Goal: Information Seeking & Learning: Learn about a topic

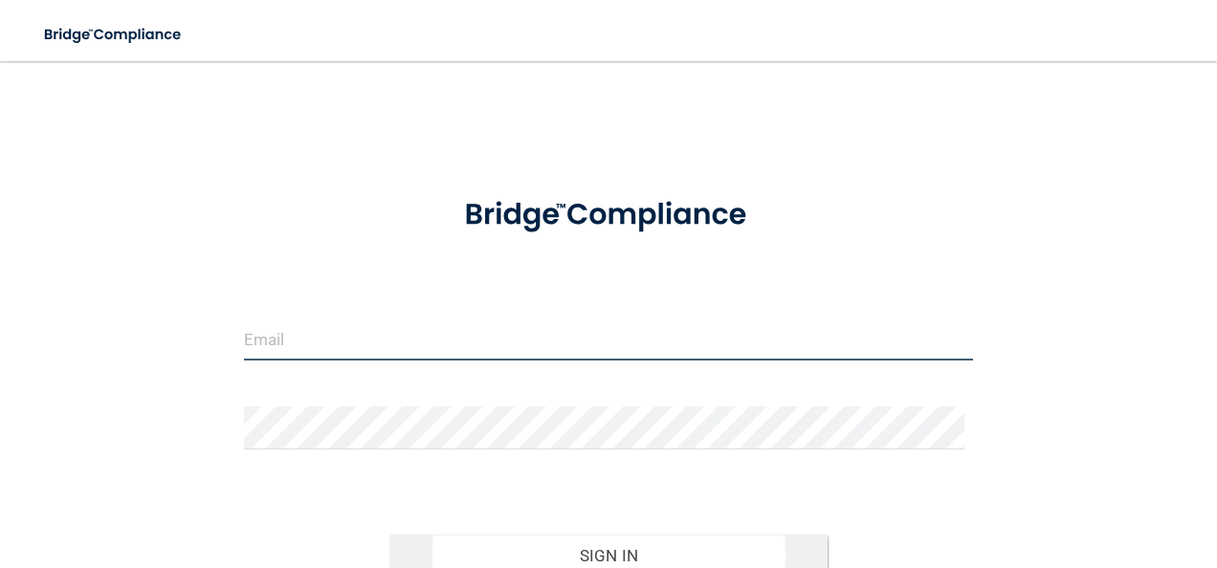
type input "[PERSON_NAME][EMAIL_ADDRESS][DOMAIN_NAME]"
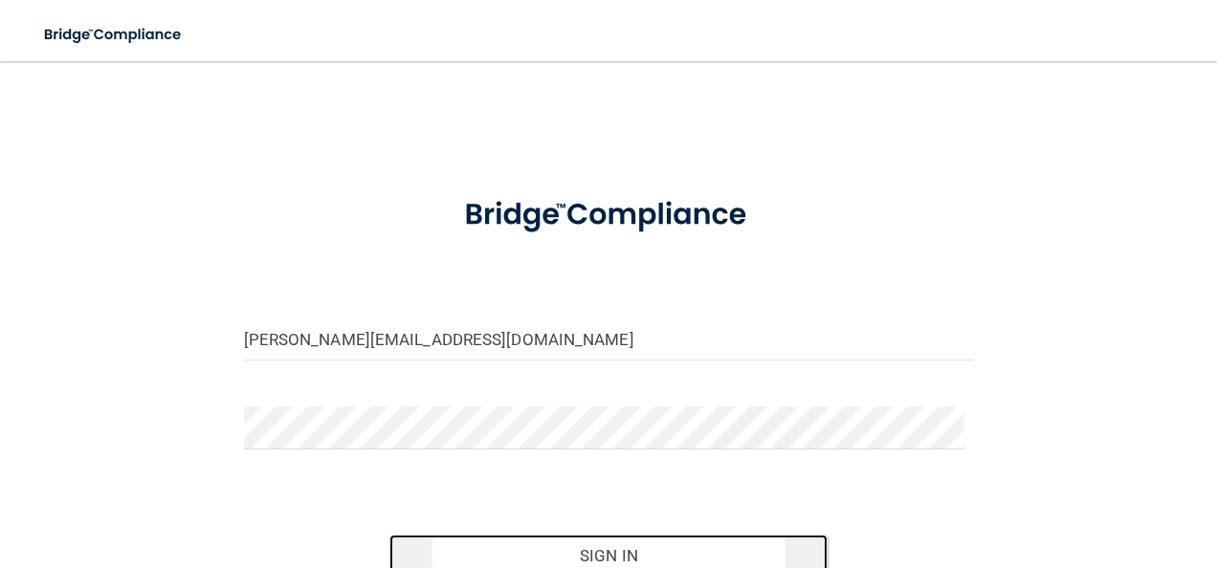
click at [571, 542] on button "Sign In" at bounding box center [608, 556] width 438 height 42
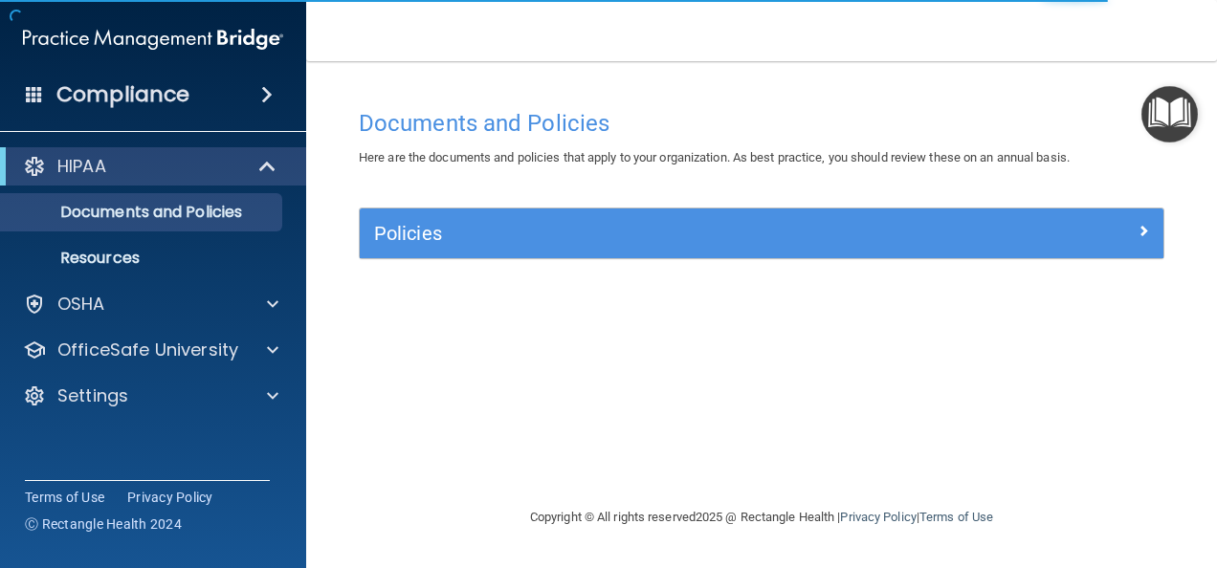
click at [398, 250] on div "Policies" at bounding box center [762, 234] width 804 height 50
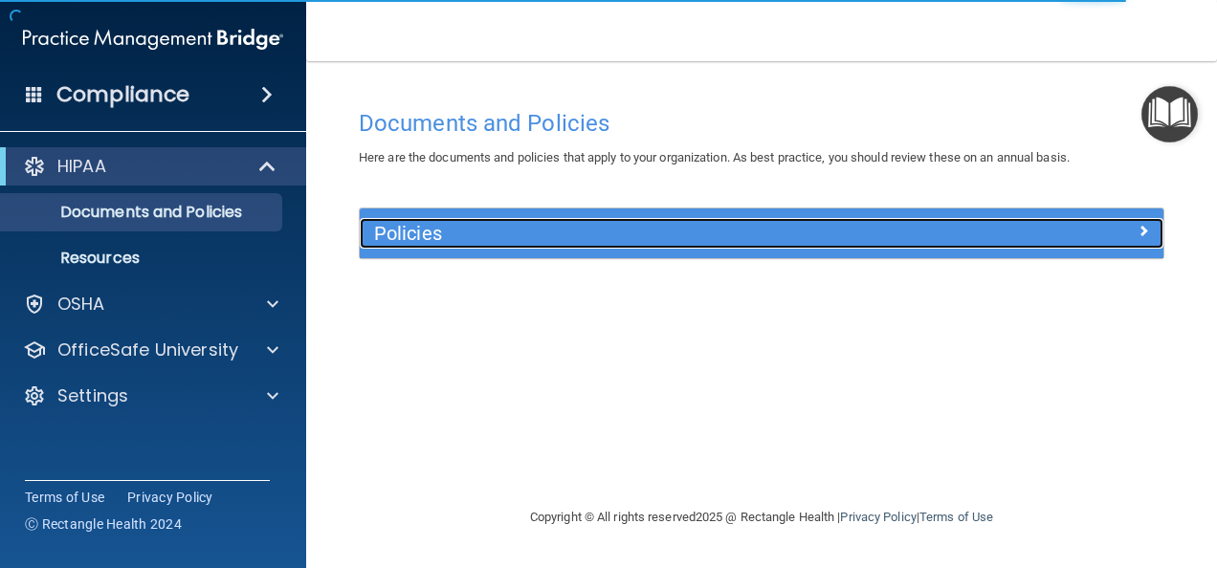
click at [462, 244] on div "Policies" at bounding box center [661, 233] width 603 height 31
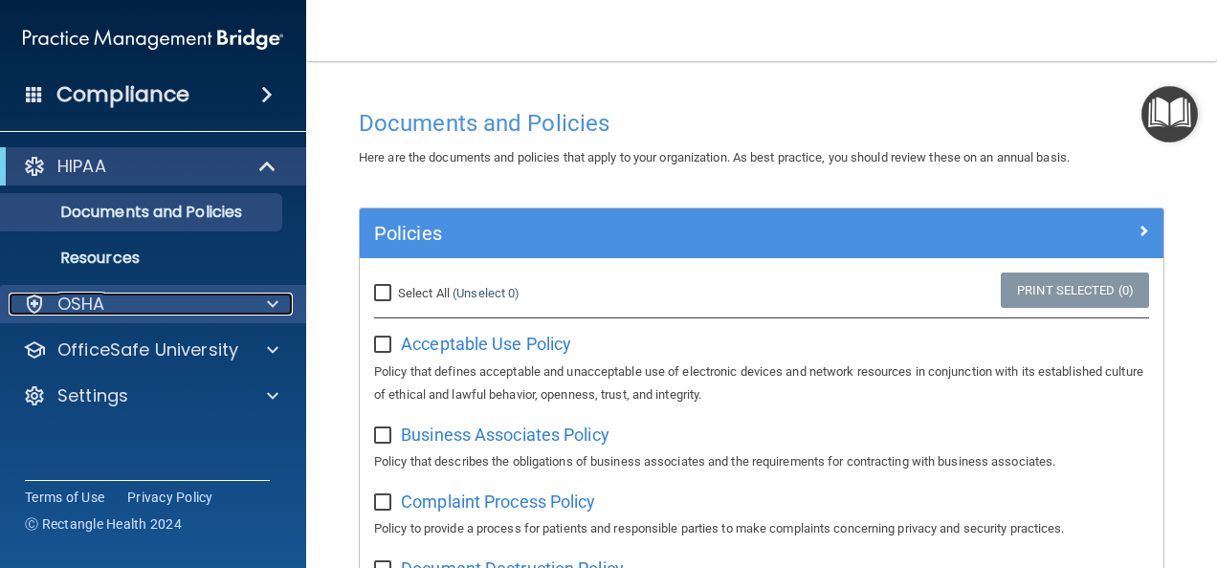
click at [267, 304] on span at bounding box center [272, 304] width 11 height 23
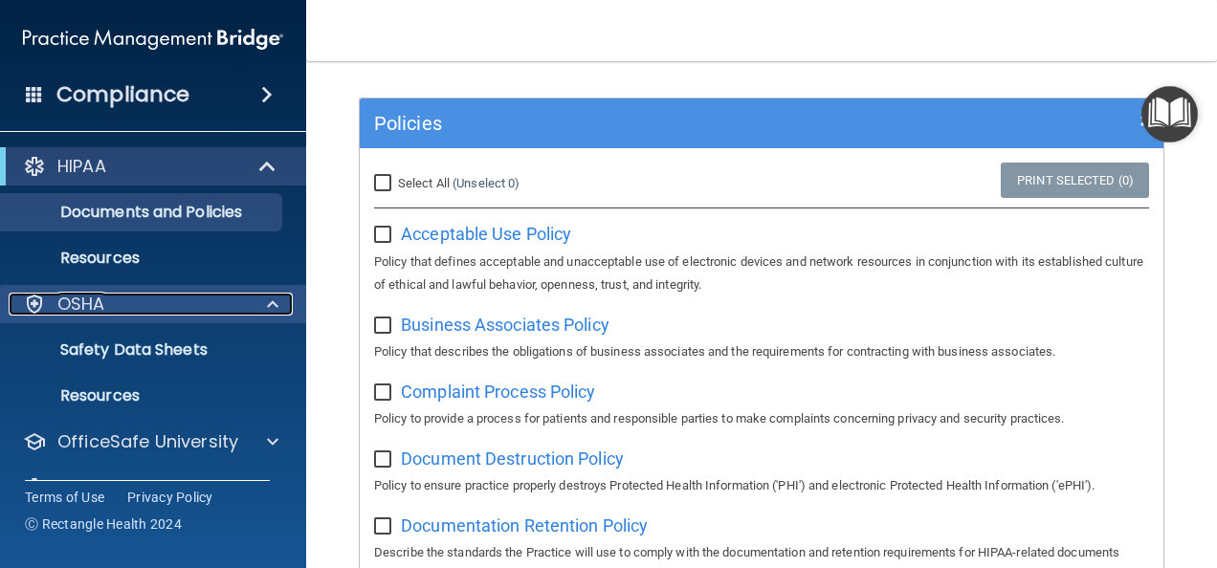
scroll to position [287, 0]
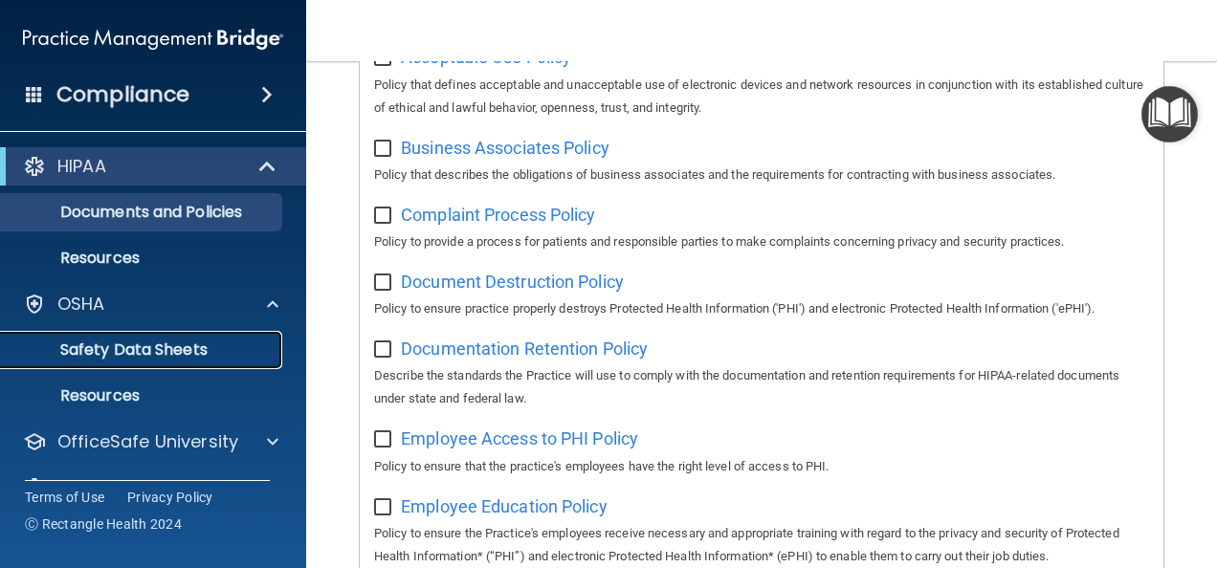
click at [193, 341] on p "Safety Data Sheets" at bounding box center [142, 350] width 261 height 19
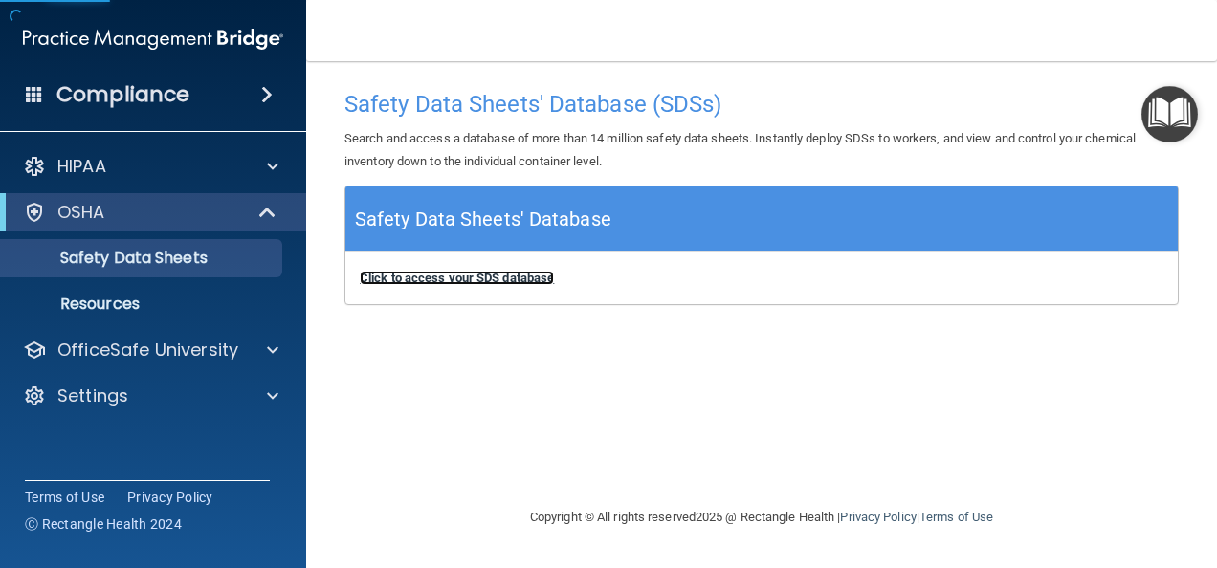
click at [430, 279] on b "Click to access your SDS database" at bounding box center [457, 278] width 194 height 14
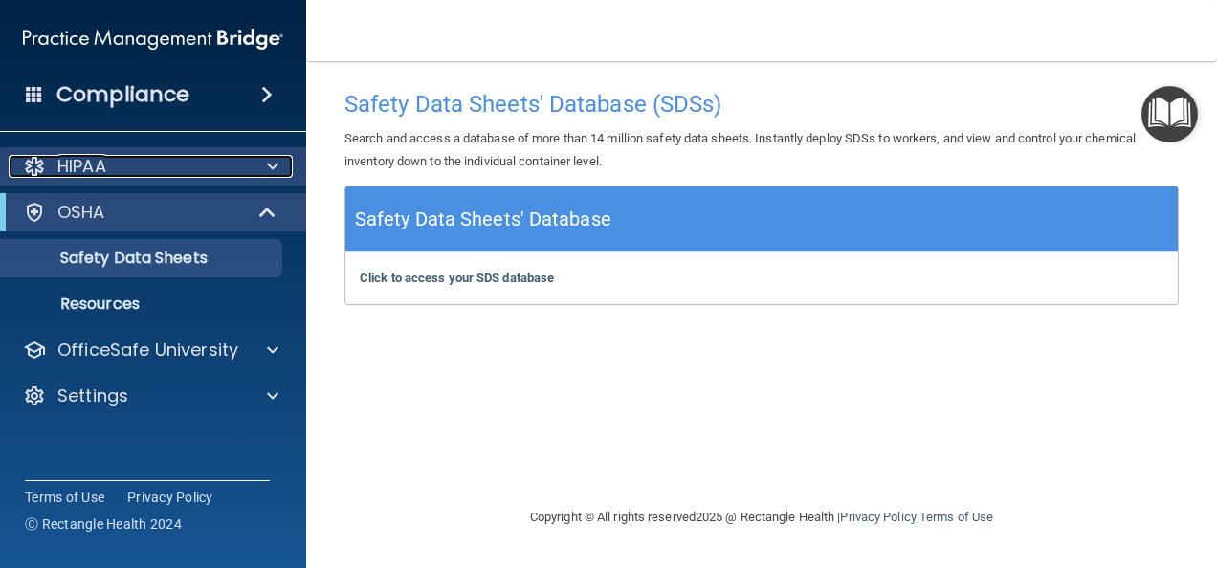
click at [205, 170] on div "HIPAA" at bounding box center [127, 166] width 237 height 23
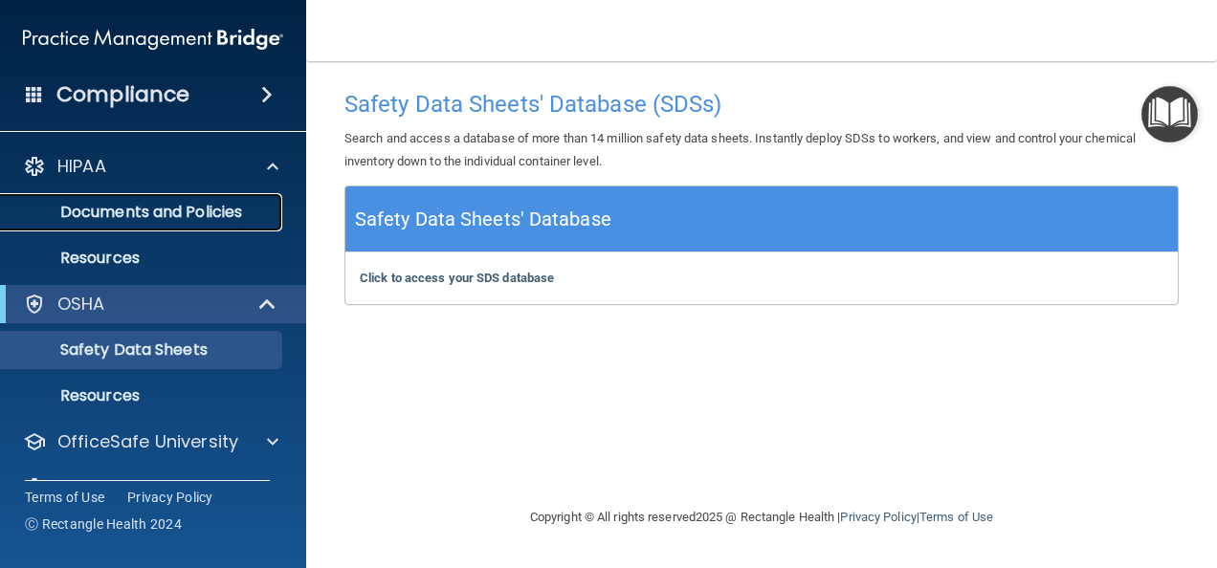
click at [119, 208] on p "Documents and Policies" at bounding box center [142, 212] width 261 height 19
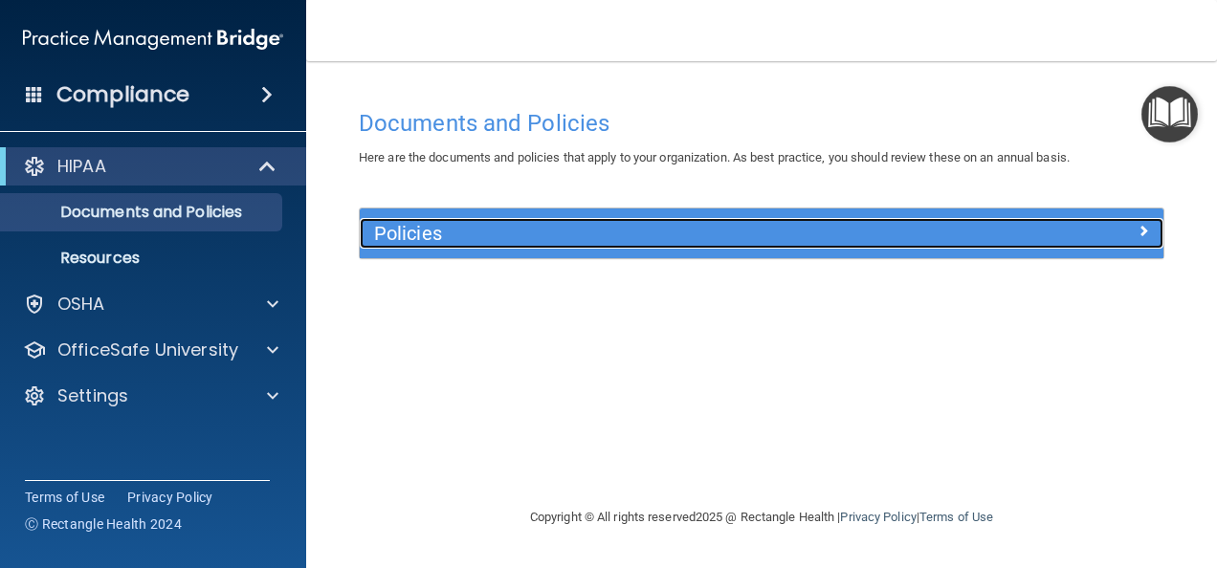
click at [595, 245] on div "Policies" at bounding box center [661, 233] width 603 height 31
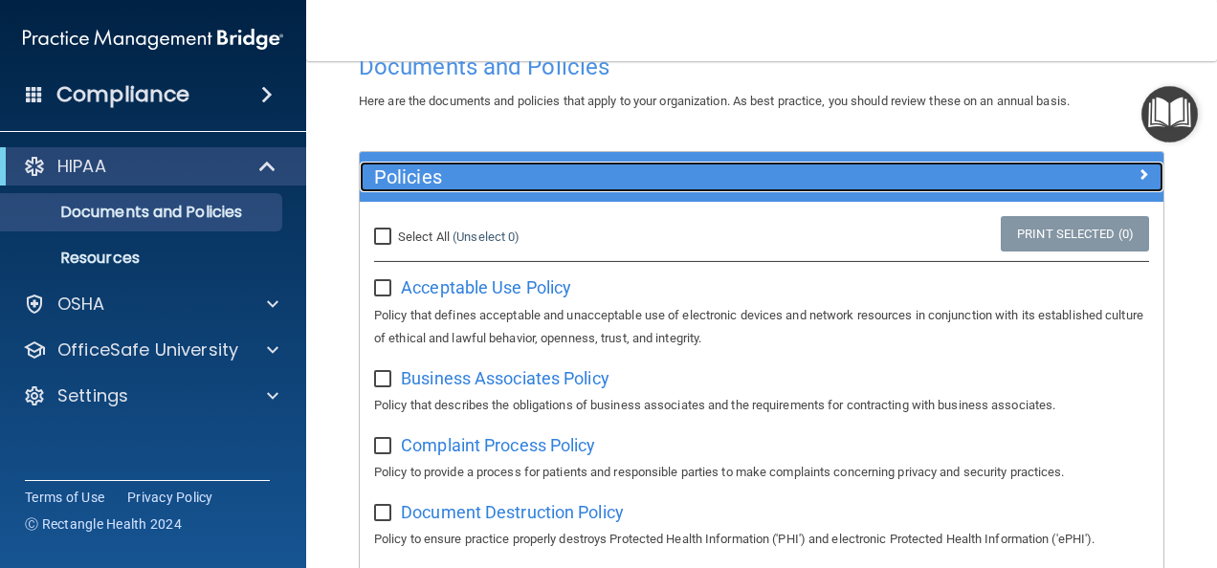
scroll to position [96, 0]
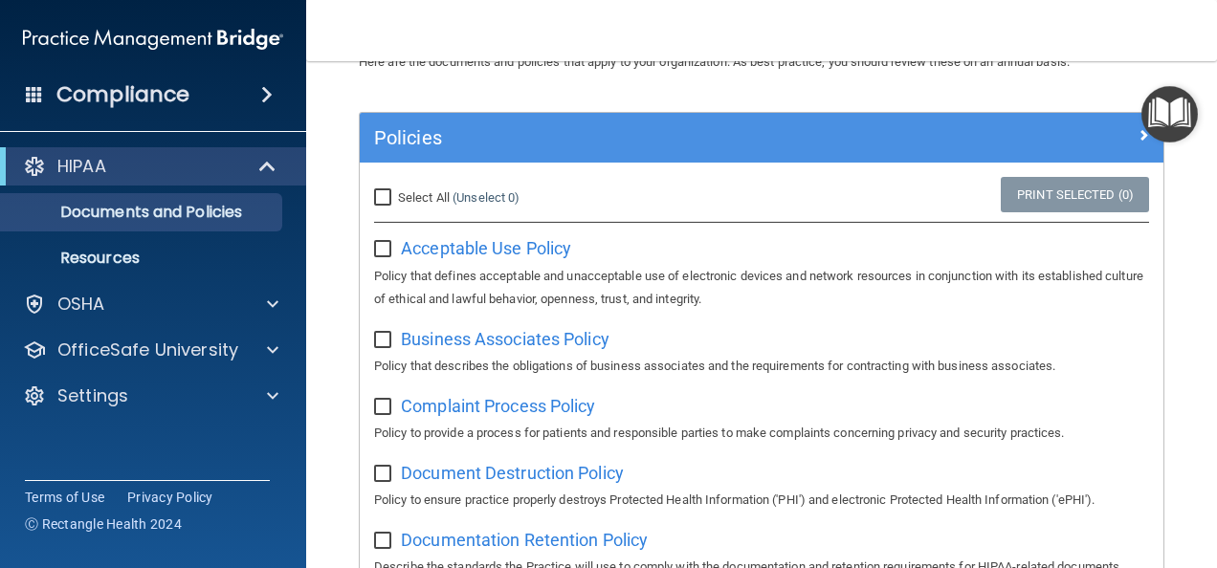
click at [377, 200] on input "Select All (Unselect 0) Unselect All" at bounding box center [385, 197] width 22 height 15
checkbox input "true"
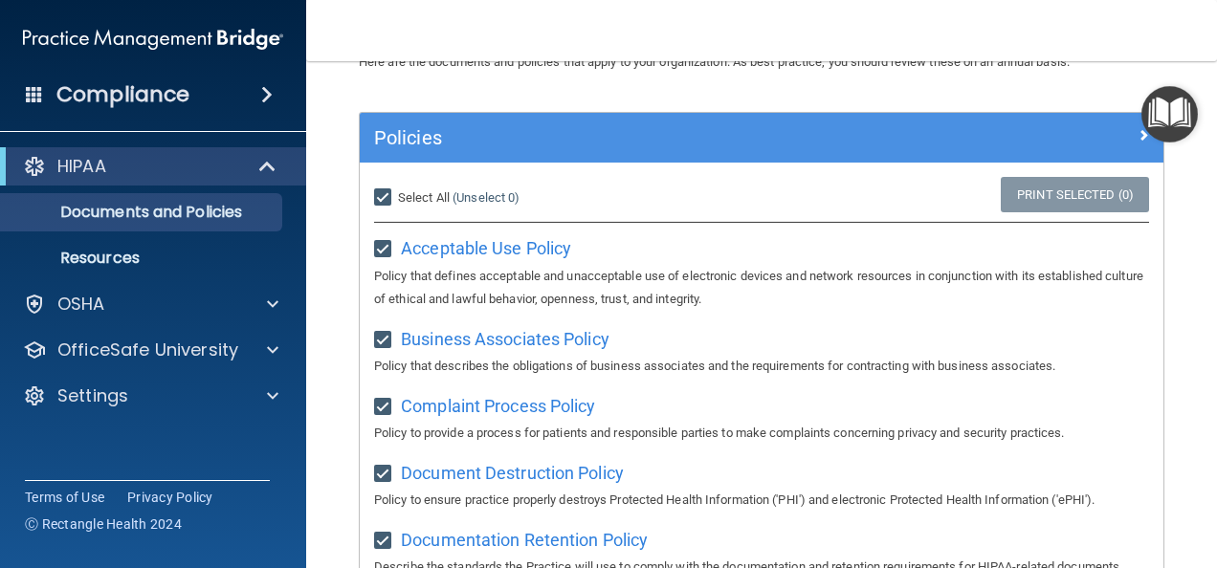
checkbox input "true"
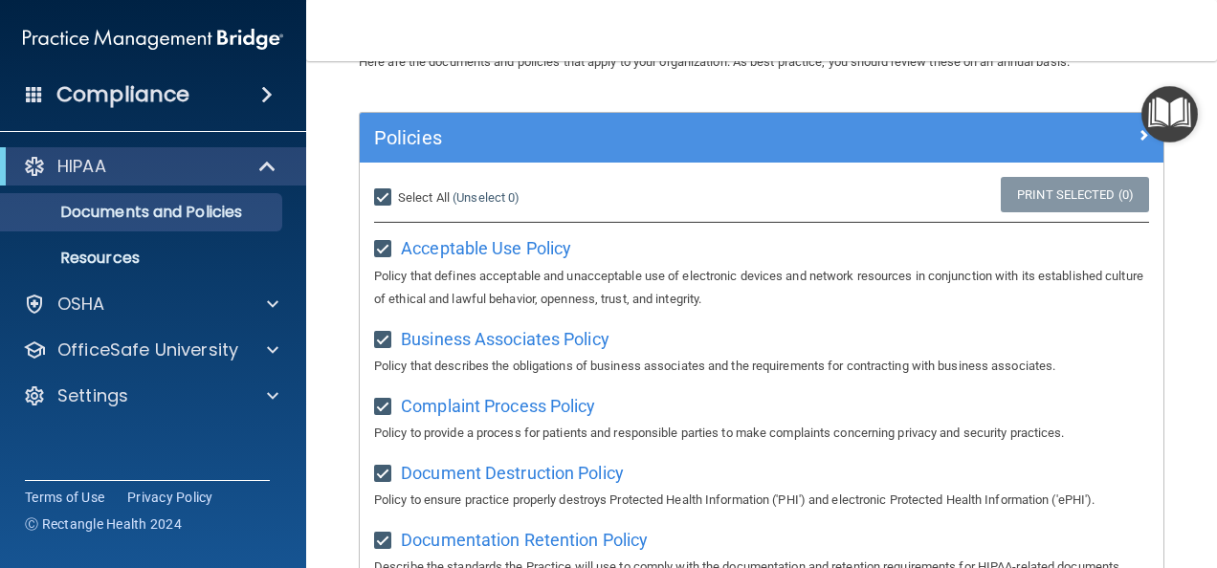
checkbox input "true"
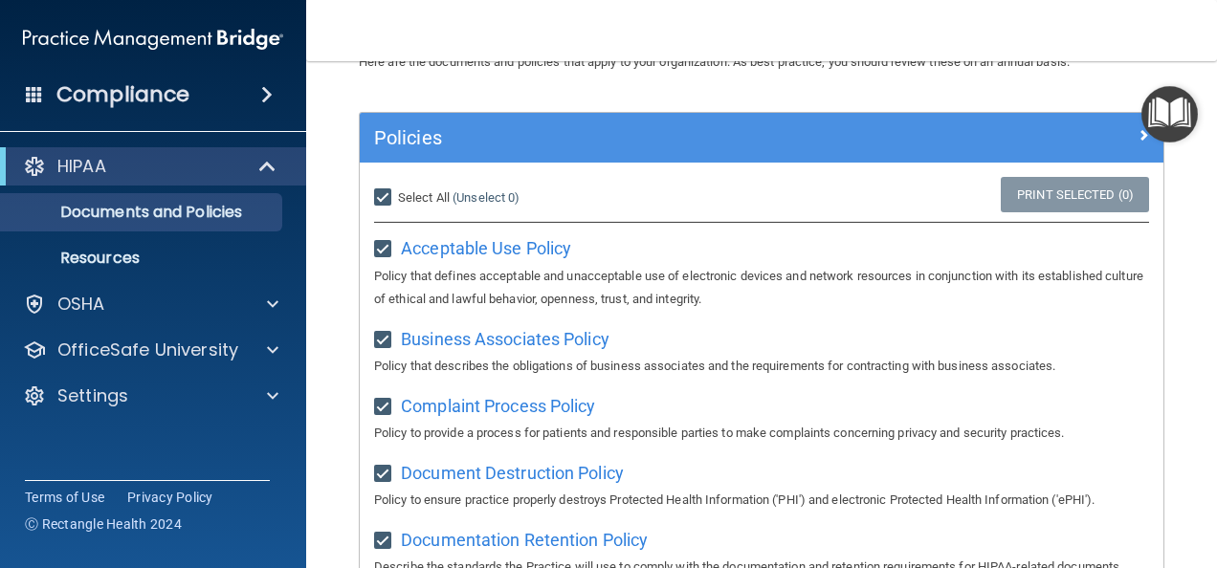
checkbox input "true"
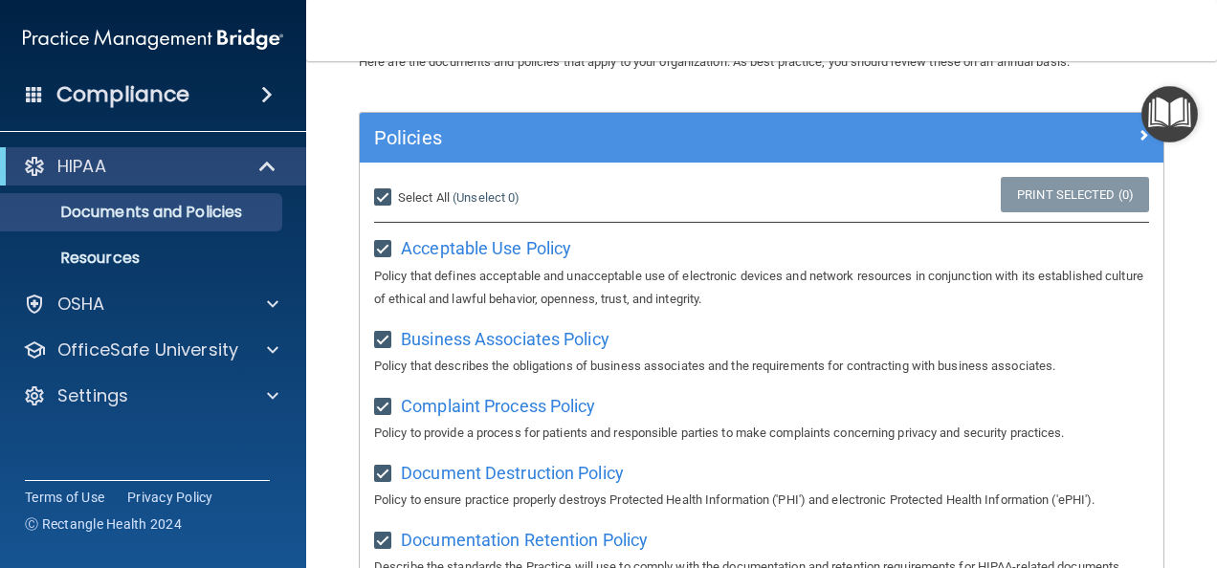
checkbox input "true"
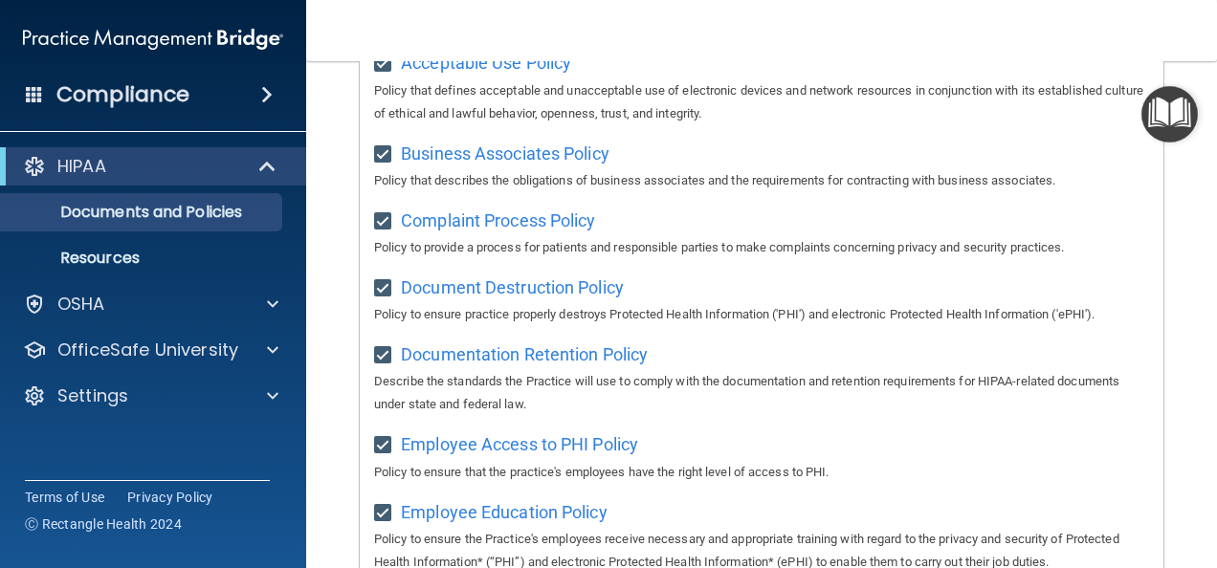
scroll to position [176, 0]
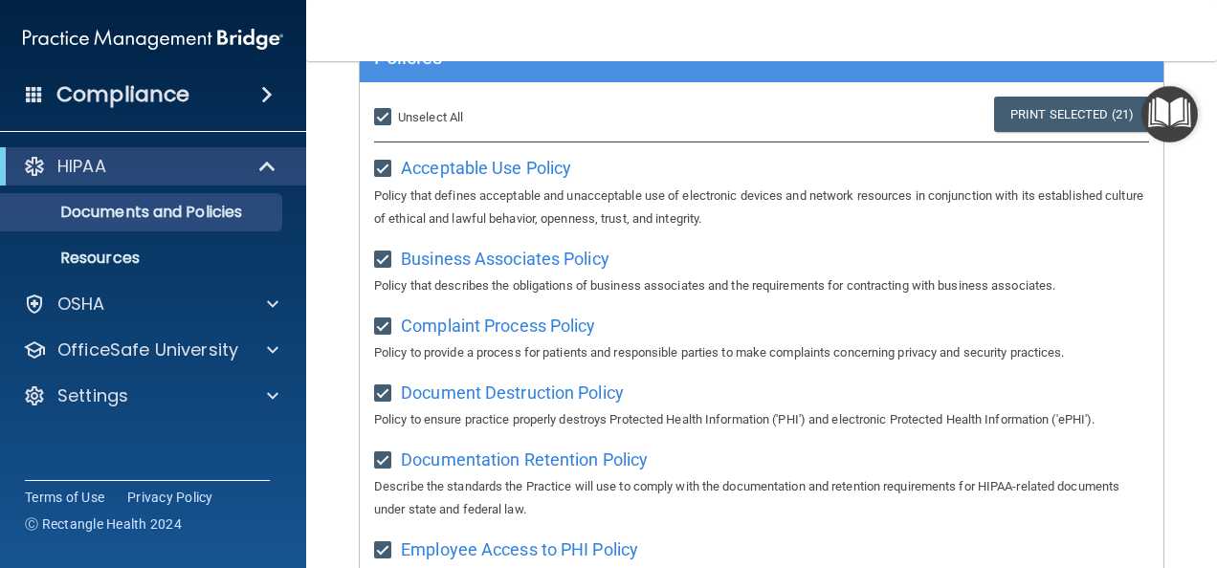
click at [387, 121] on input "Select All (Unselect 21) Unselect All" at bounding box center [385, 117] width 22 height 15
checkbox input "false"
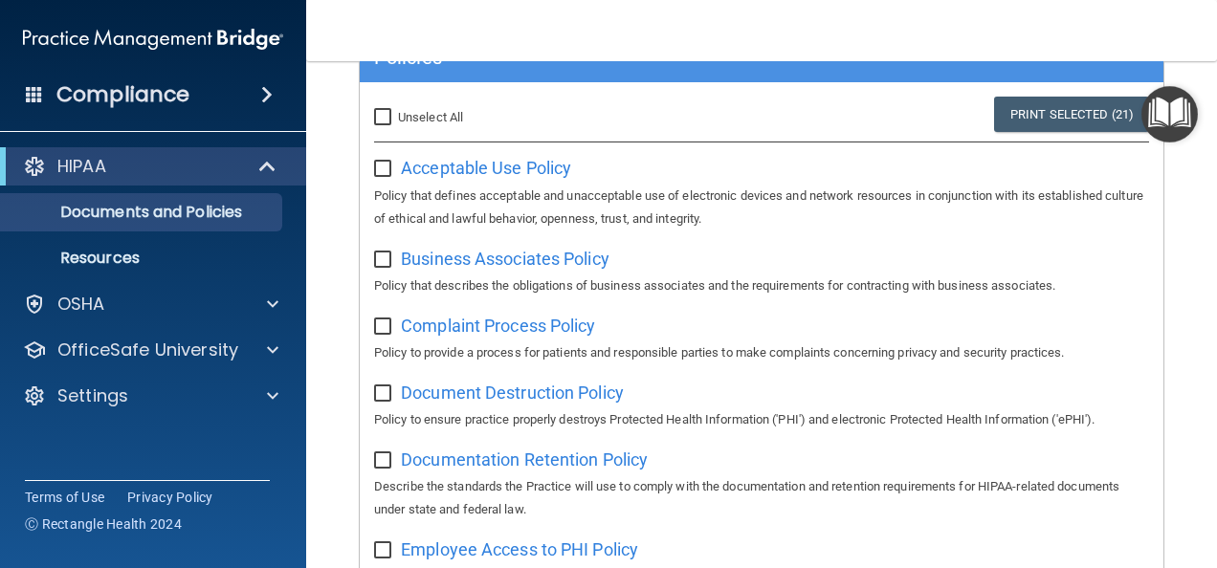
checkbox input "false"
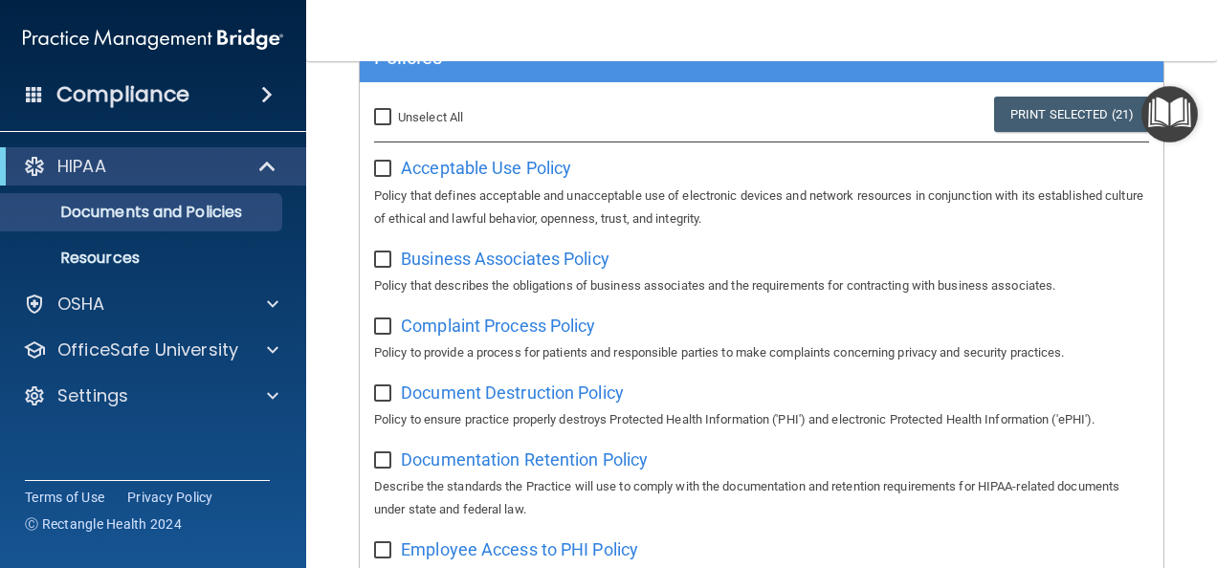
checkbox input "false"
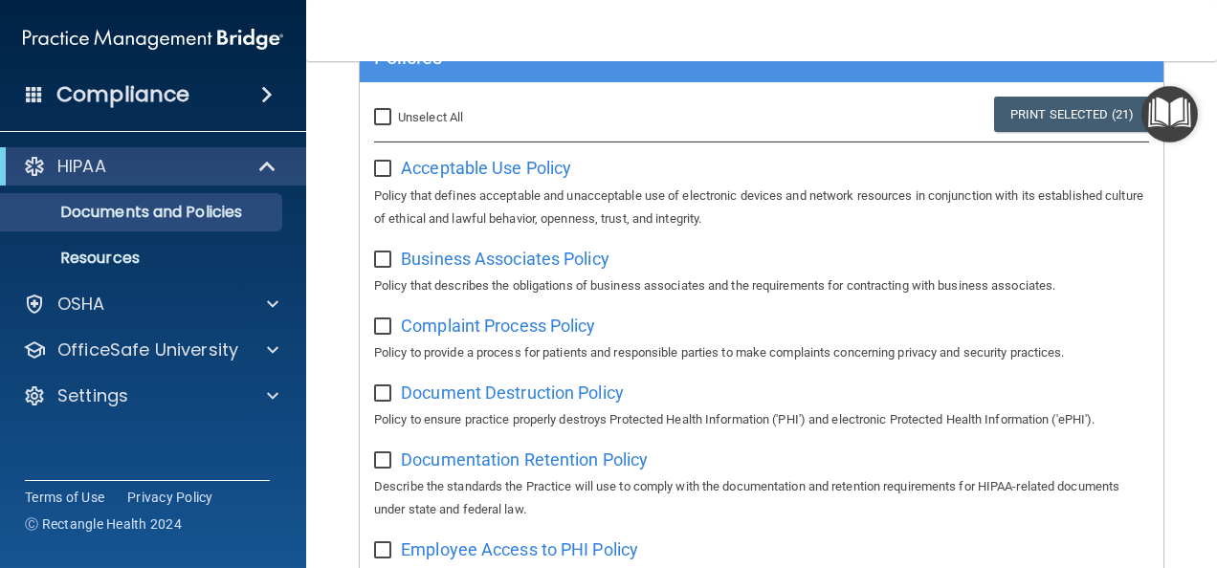
checkbox input "false"
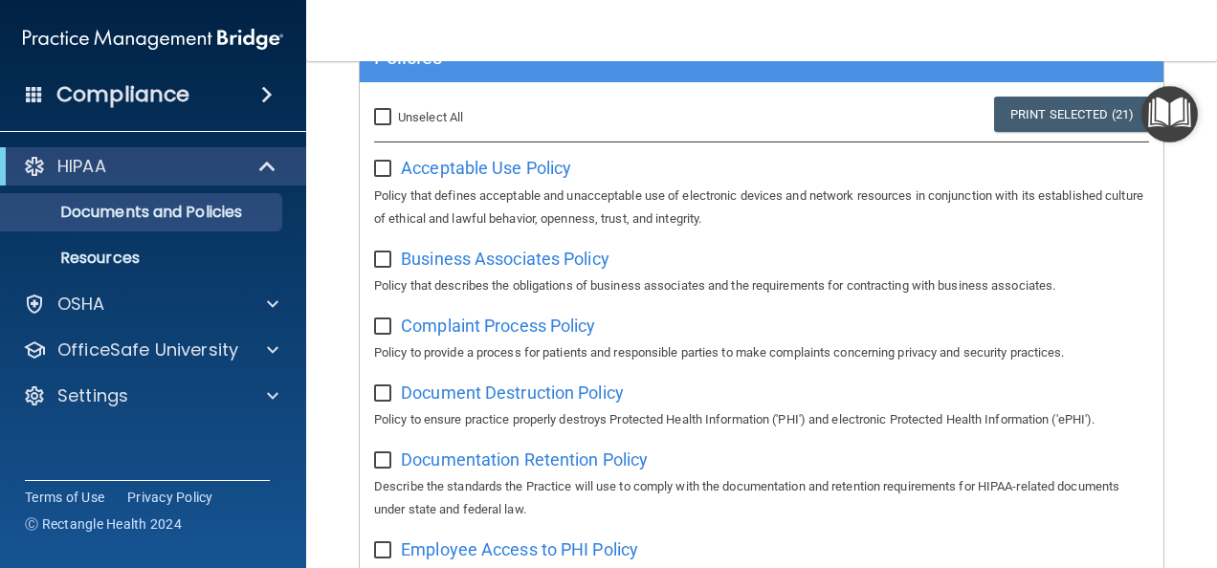
checkbox input "false"
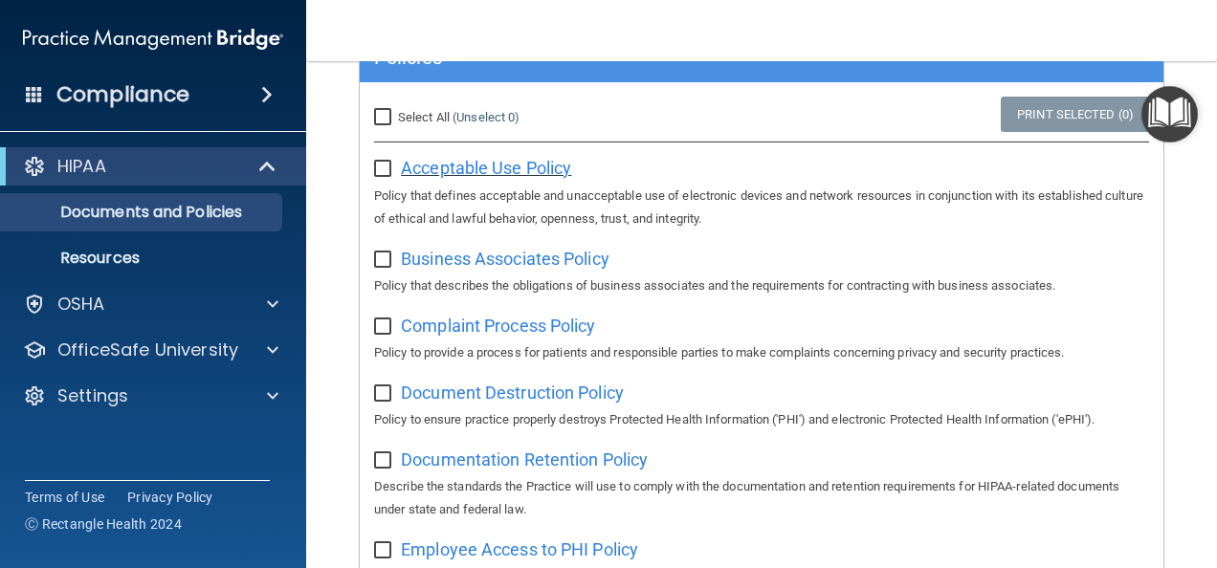
click at [452, 172] on span "Acceptable Use Policy" at bounding box center [486, 168] width 170 height 20
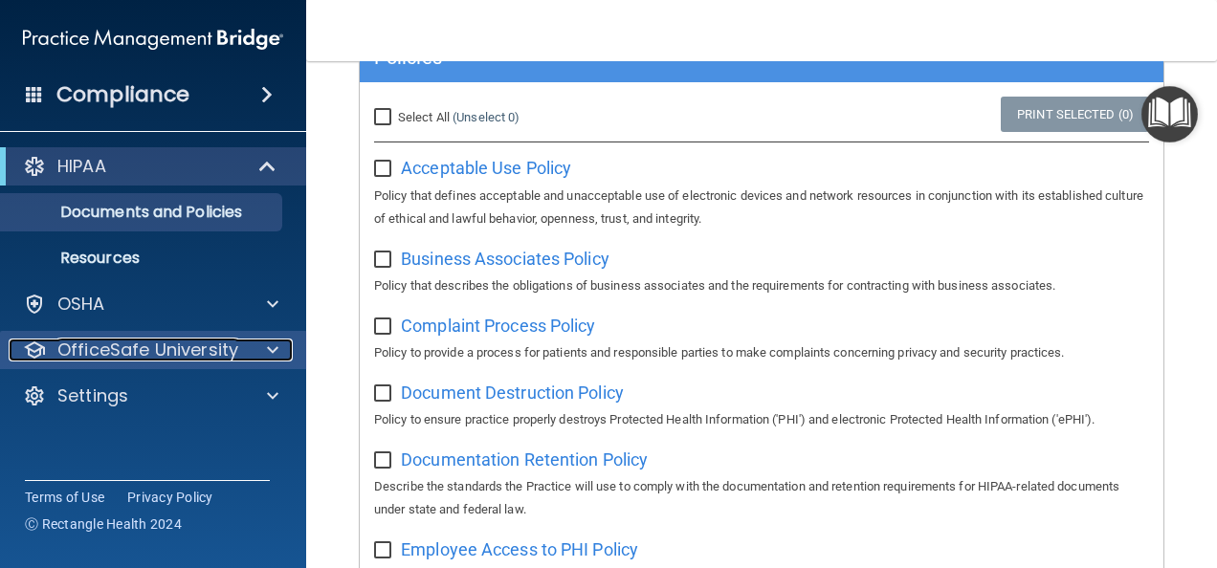
click at [168, 339] on p "OfficeSafe University" at bounding box center [147, 350] width 181 height 23
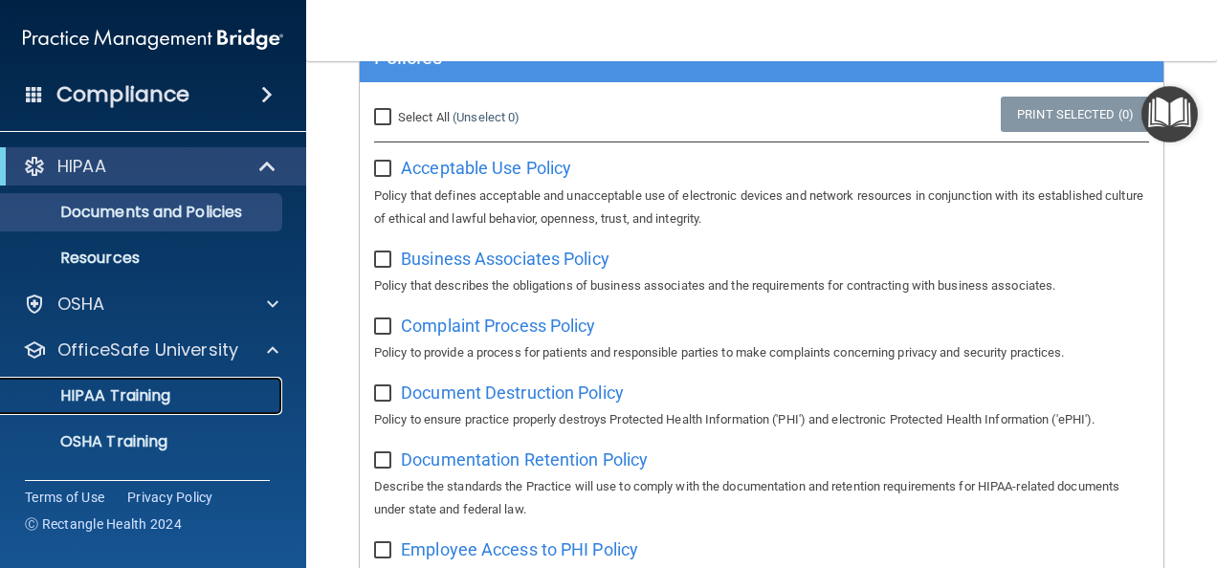
click at [160, 388] on p "HIPAA Training" at bounding box center [91, 396] width 158 height 19
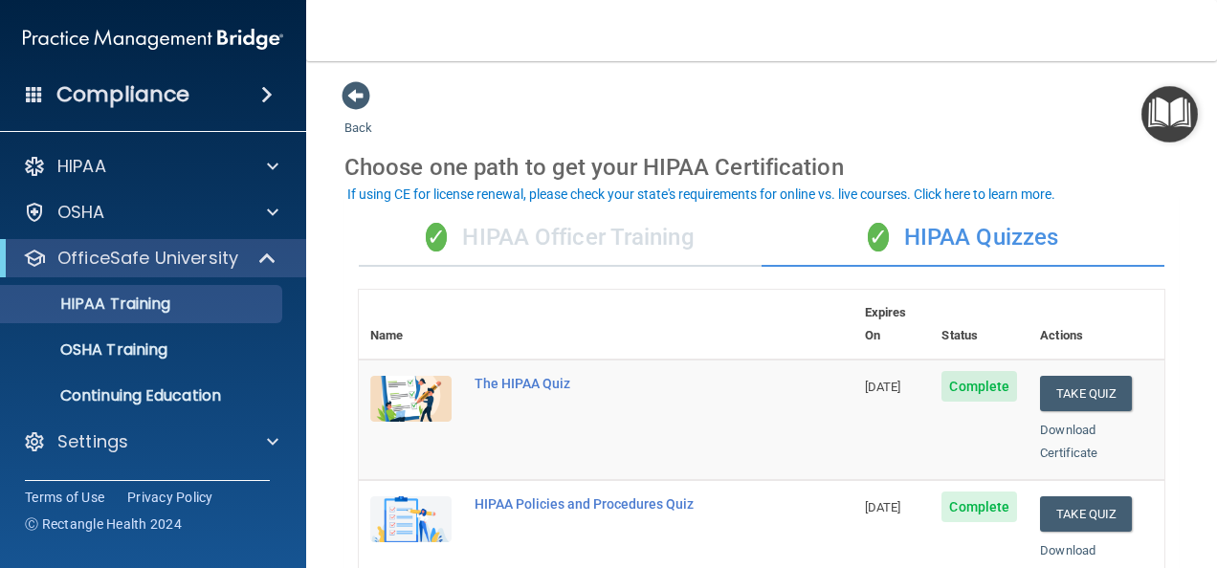
click at [695, 238] on div "✓ HIPAA Officer Training" at bounding box center [560, 238] width 403 height 57
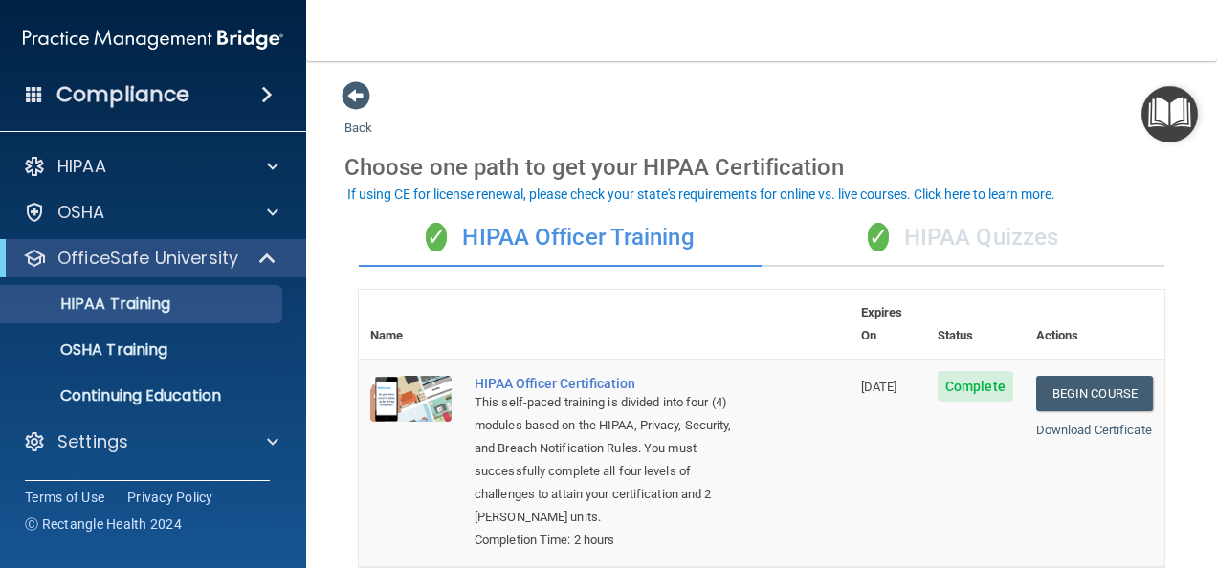
click at [879, 237] on div "✓ HIPAA Quizzes" at bounding box center [963, 238] width 403 height 57
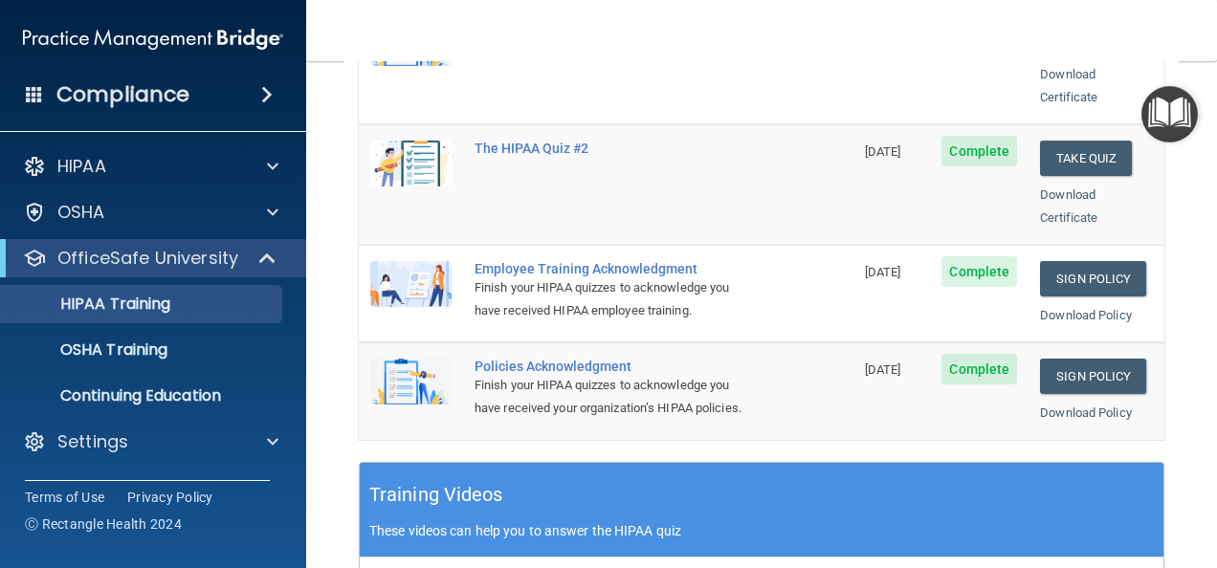
scroll to position [94, 0]
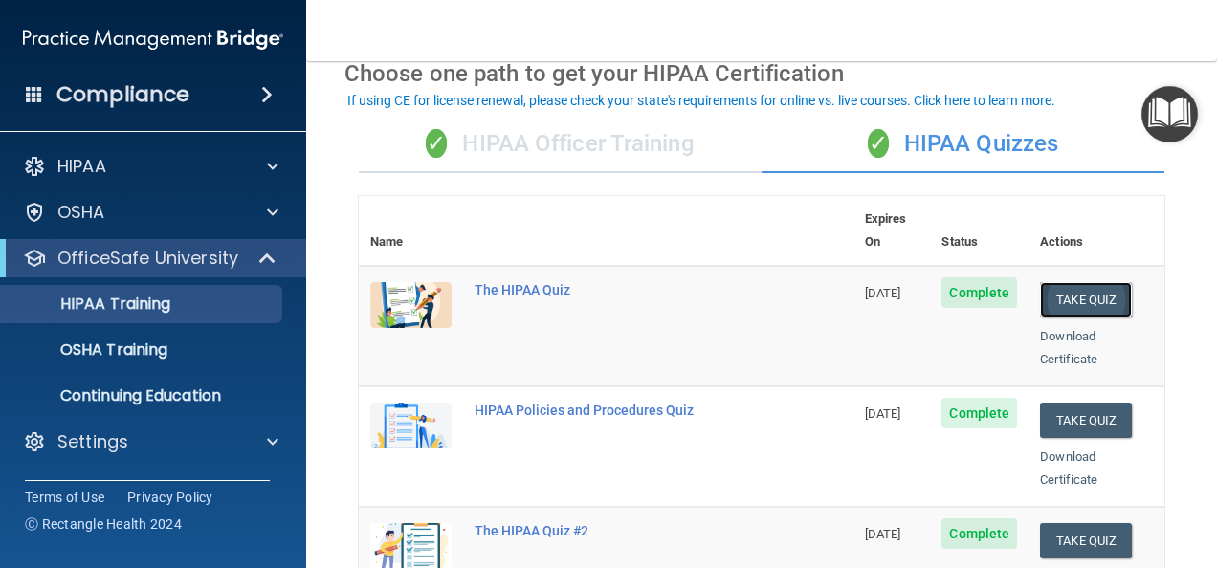
click at [1053, 282] on button "Take Quiz" at bounding box center [1086, 299] width 92 height 35
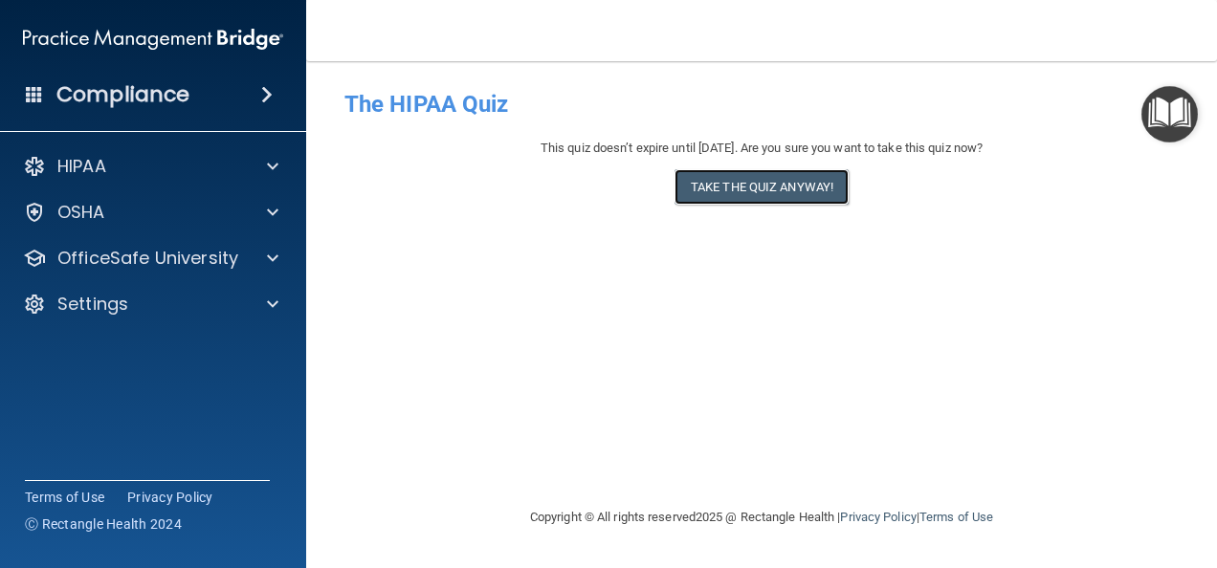
click at [760, 186] on button "Take the quiz anyway!" at bounding box center [762, 186] width 174 height 35
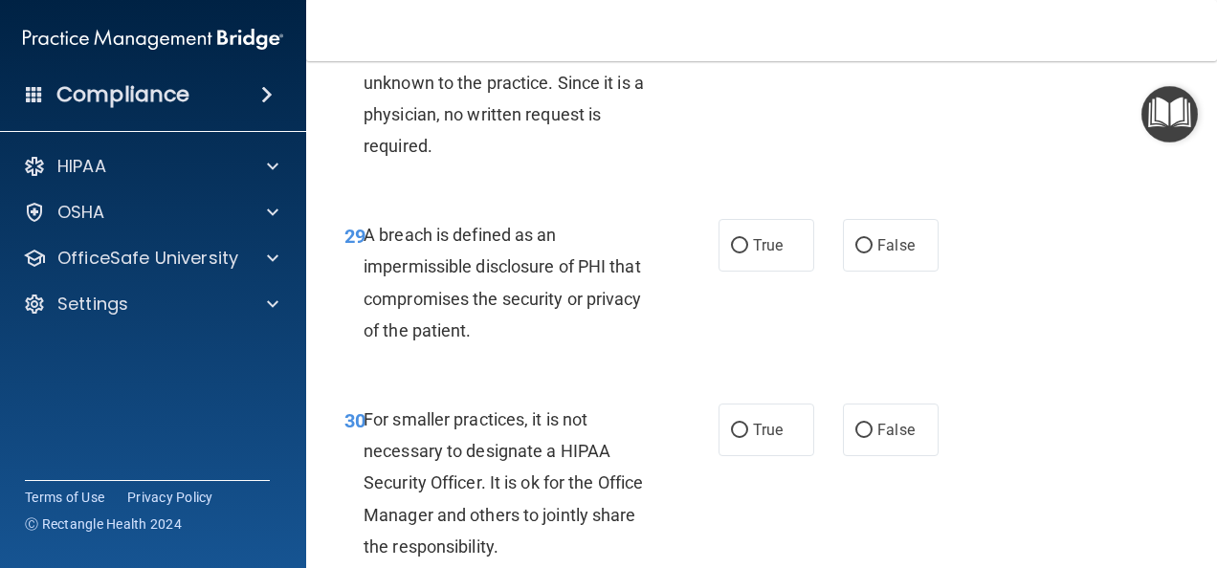
scroll to position [5761, 0]
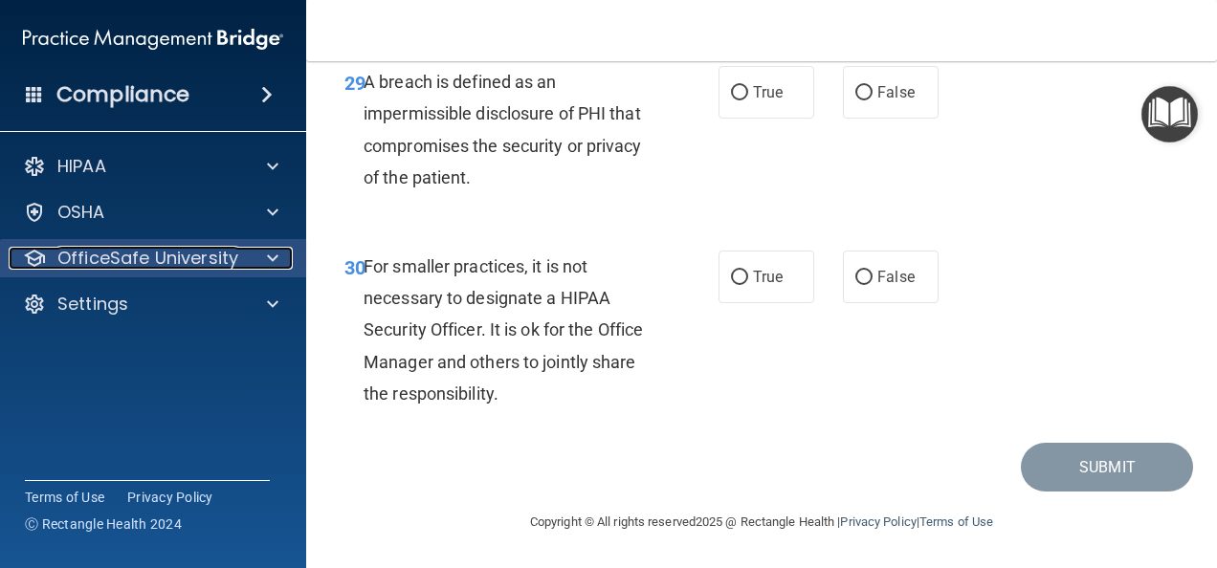
click at [182, 266] on p "OfficeSafe University" at bounding box center [147, 258] width 181 height 23
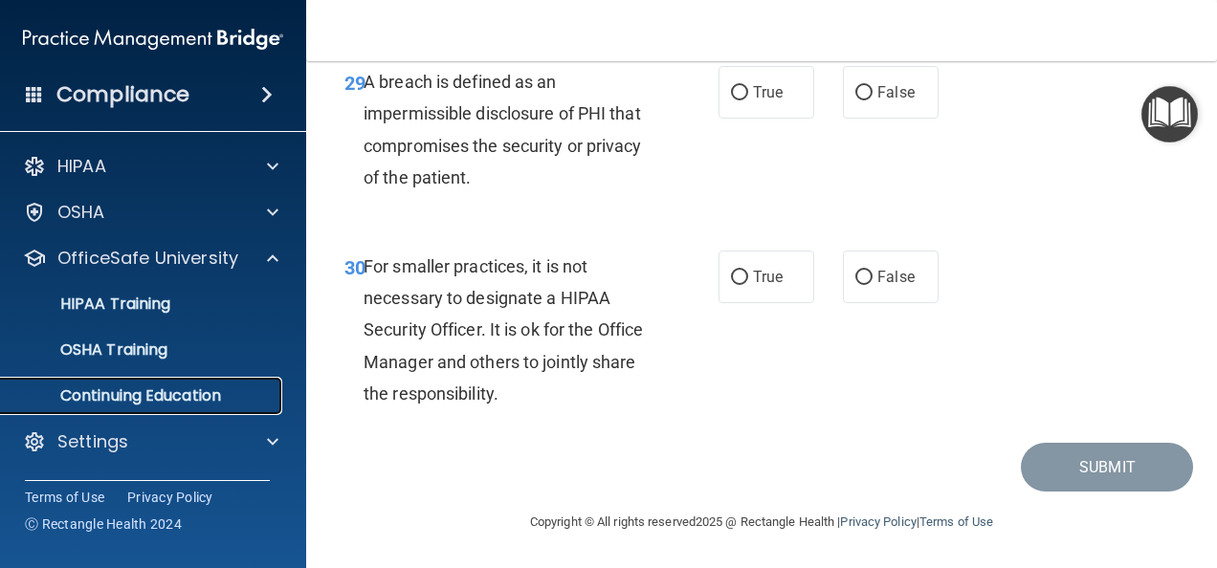
click at [235, 392] on p "Continuing Education" at bounding box center [142, 396] width 261 height 19
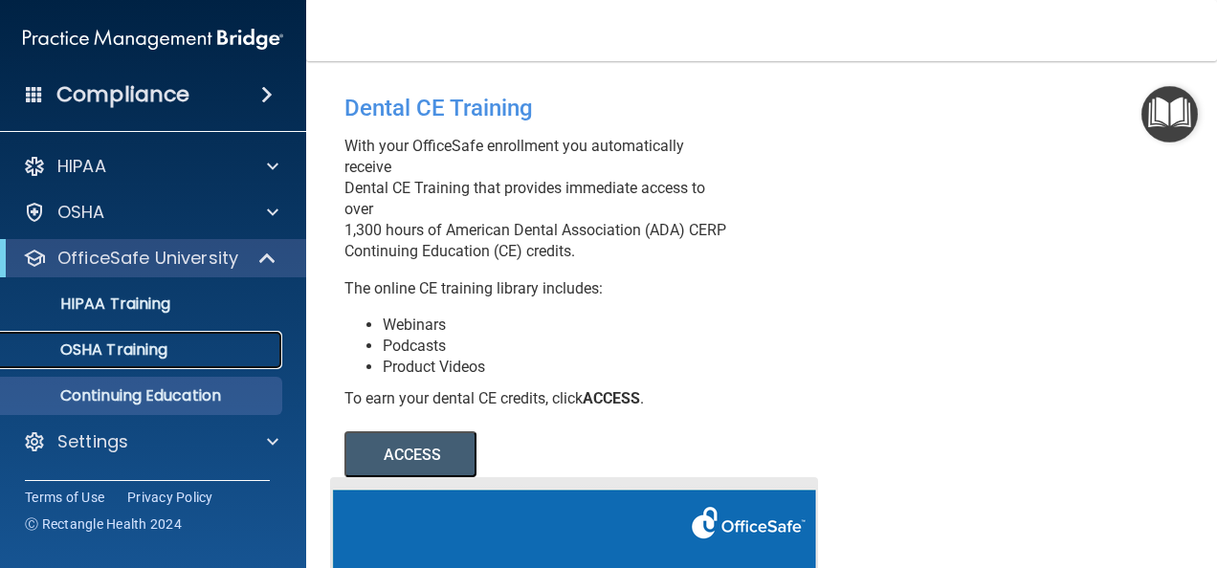
click at [183, 355] on div "OSHA Training" at bounding box center [142, 350] width 261 height 19
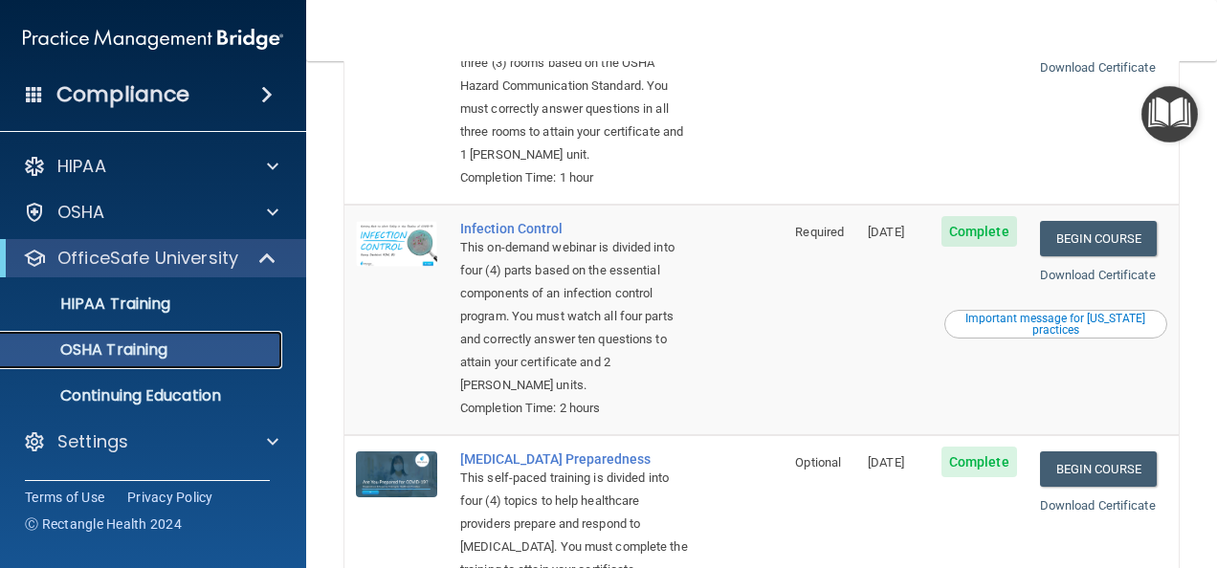
scroll to position [646, 0]
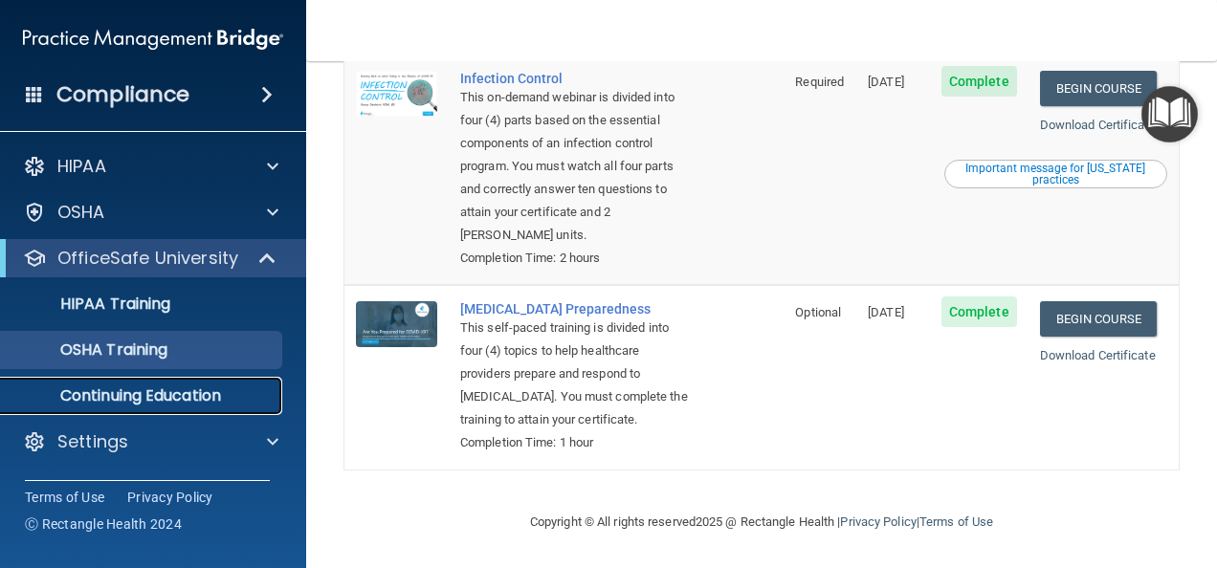
click at [196, 384] on link "Continuing Education" at bounding box center [131, 396] width 301 height 38
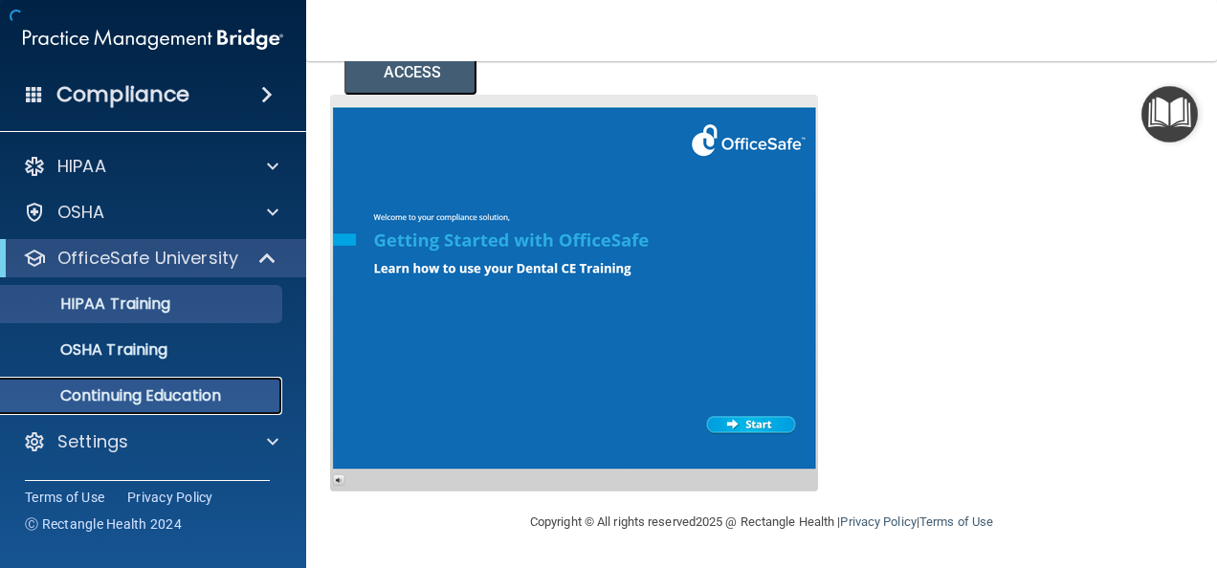
scroll to position [404, 0]
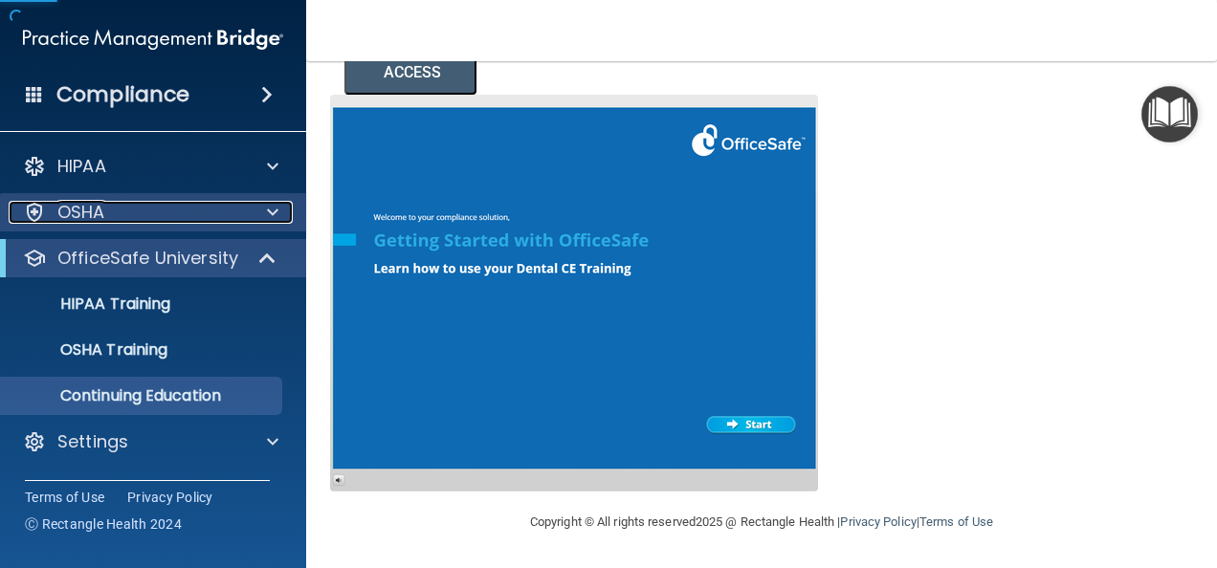
click at [138, 222] on div "OSHA" at bounding box center [127, 212] width 237 height 23
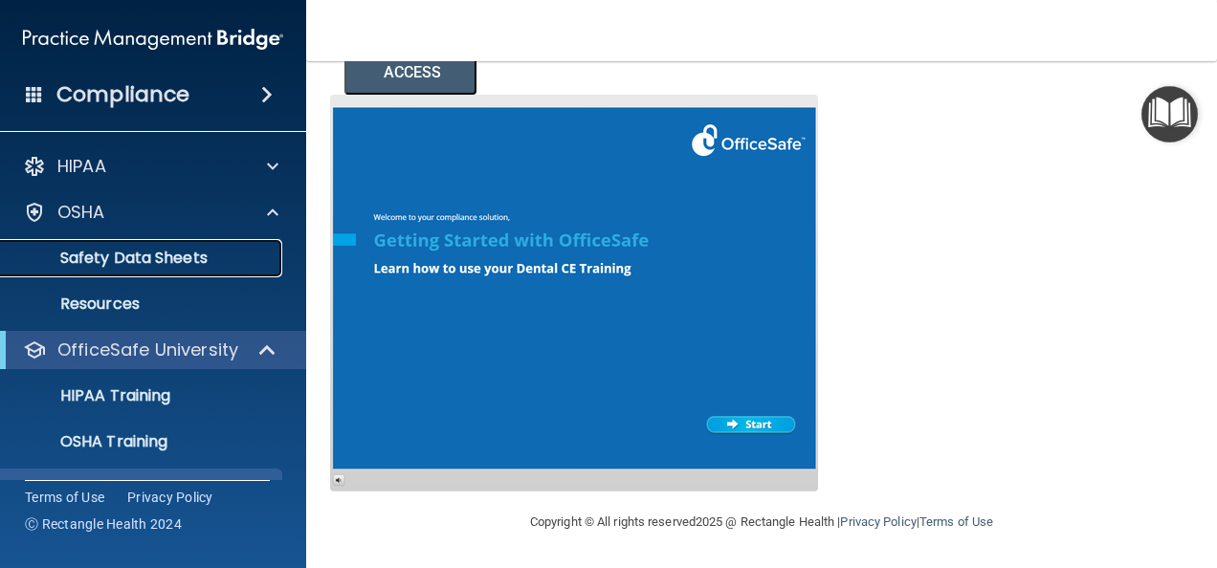
click at [164, 255] on p "Safety Data Sheets" at bounding box center [142, 258] width 261 height 19
